Goal: Find specific page/section: Find specific page/section

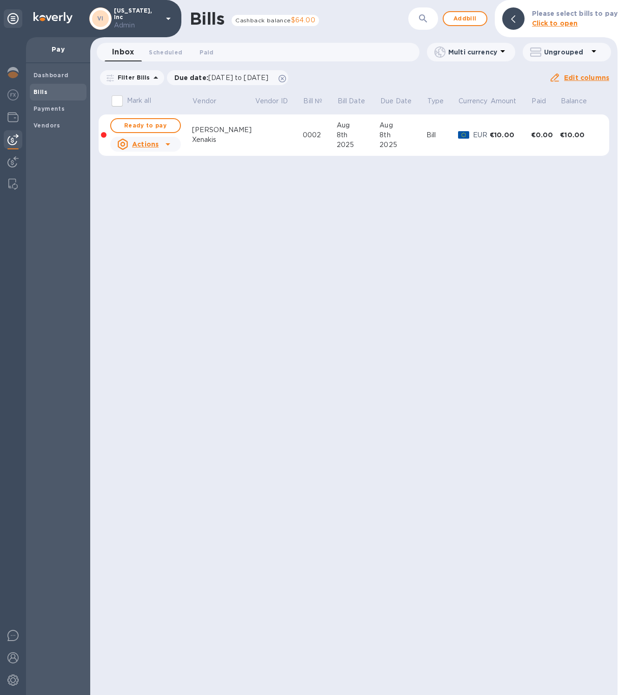
click at [622, 378] on div at bounding box center [621, 347] width 7 height 695
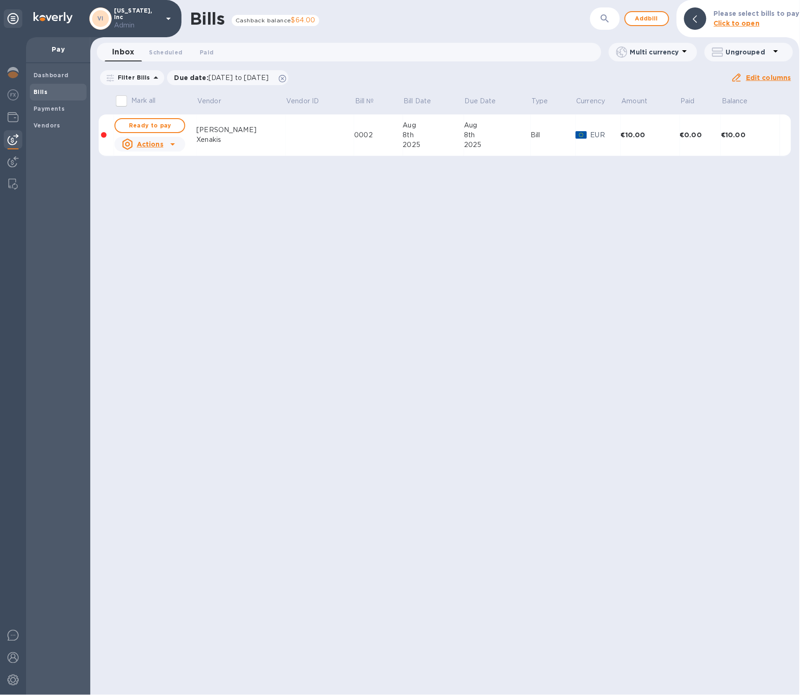
click at [351, 210] on div "Bills Cashback balance $64.00 ​ Add bill Please select bills to pay Click to op…" at bounding box center [444, 347] width 709 height 695
click at [23, 108] on div at bounding box center [13, 366] width 26 height 658
click at [13, 113] on img at bounding box center [12, 117] width 11 height 11
